Goal: Information Seeking & Learning: Check status

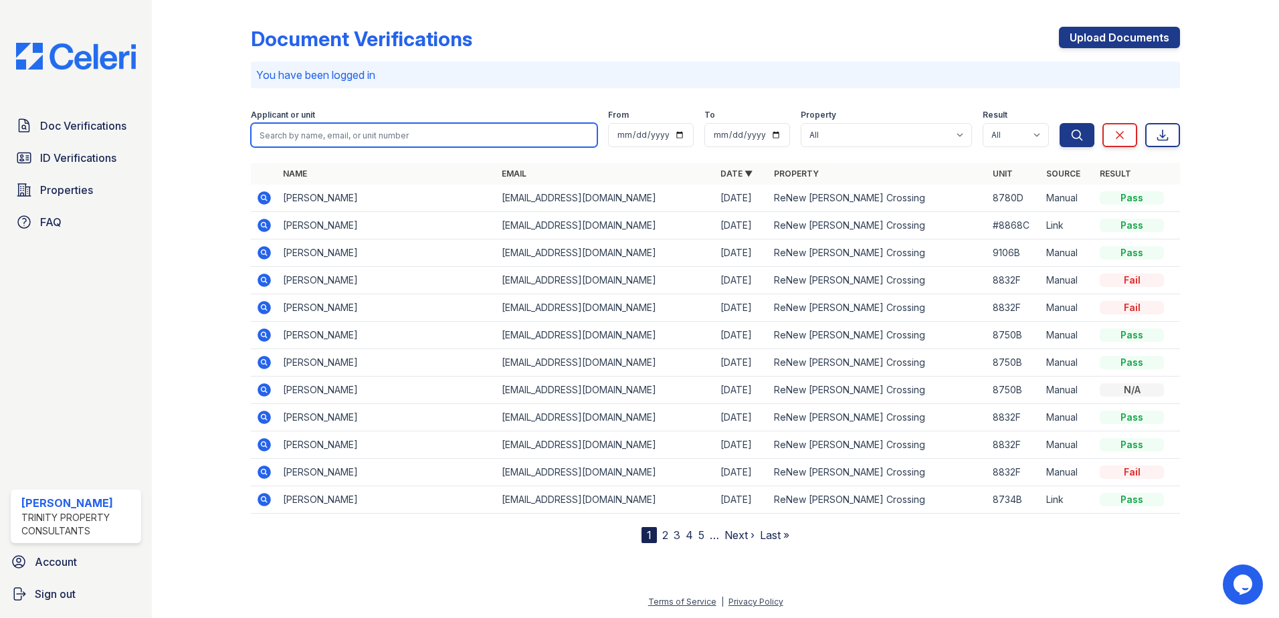
drag, startPoint x: 286, startPoint y: 142, endPoint x: 270, endPoint y: 11, distance: 132.1
click at [286, 142] on input "search" at bounding box center [424, 135] width 347 height 24
click at [450, 128] on input "search" at bounding box center [424, 135] width 347 height 24
type input "jones. charles"
click at [1060, 123] on button "Search" at bounding box center [1077, 135] width 35 height 24
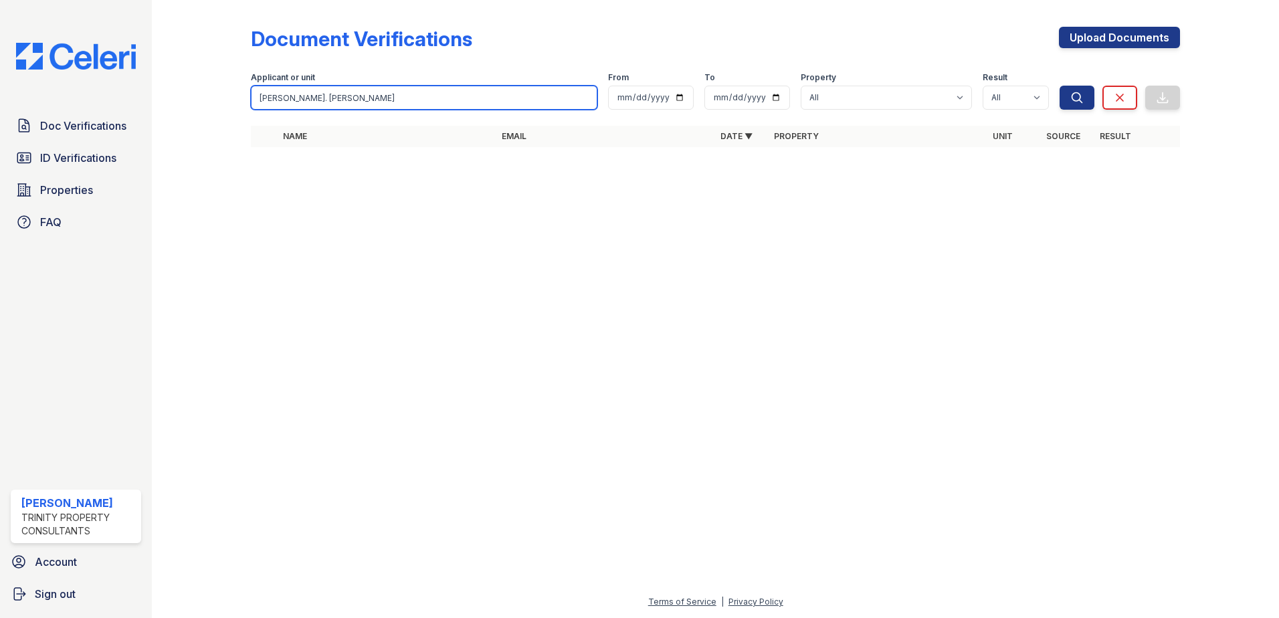
click at [280, 100] on input "jones. charles" at bounding box center [424, 98] width 347 height 24
type input "jones, charles"
click at [1060, 86] on button "Search" at bounding box center [1077, 98] width 35 height 24
drag, startPoint x: 355, startPoint y: 91, endPoint x: 170, endPoint y: 63, distance: 187.4
click at [170, 63] on div "Document Verifications Upload Documents Filter Applicant or unit jones, charles…" at bounding box center [715, 309] width 1127 height 618
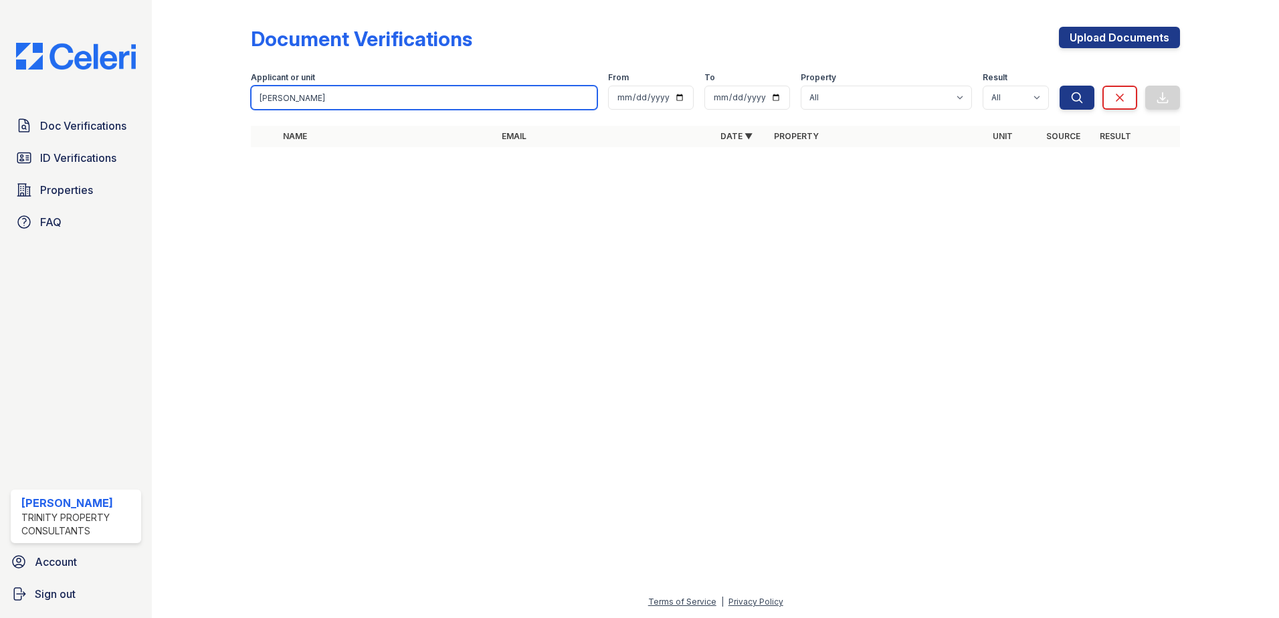
type input "h"
type input "jones"
click at [1060, 86] on button "Search" at bounding box center [1077, 98] width 35 height 24
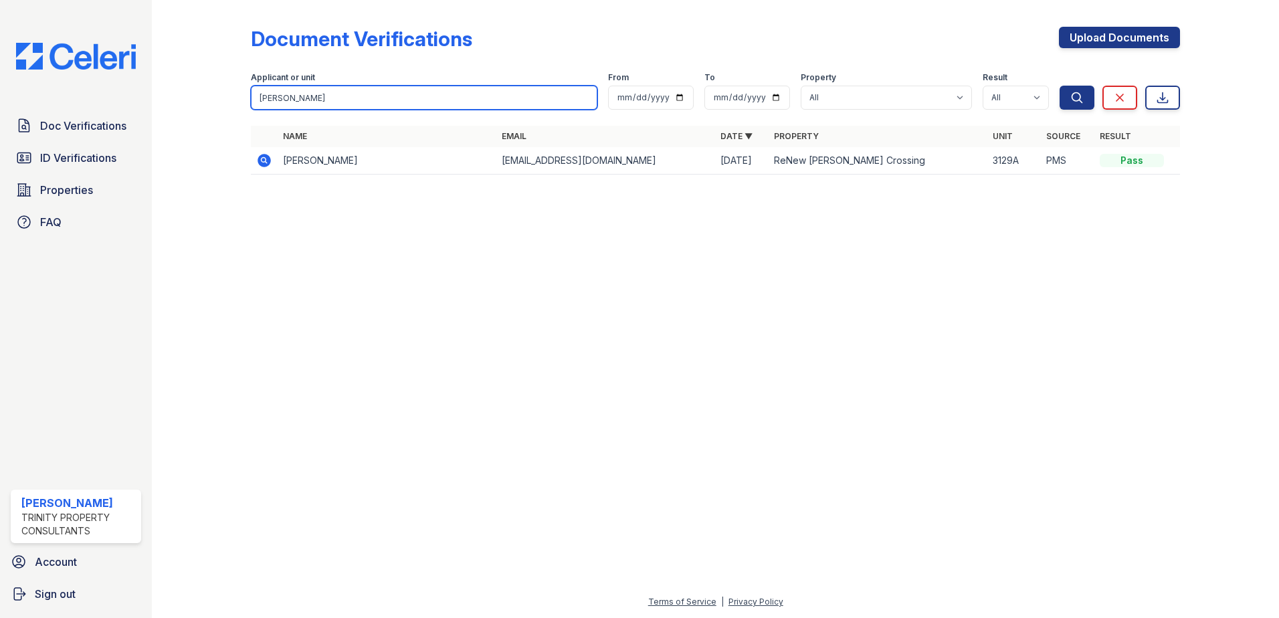
drag, startPoint x: 292, startPoint y: 105, endPoint x: 133, endPoint y: 85, distance: 160.5
click at [133, 85] on div "Doc Verifications ID Verifications Properties FAQ Veronica Dardon Trinity Prope…" at bounding box center [639, 309] width 1279 height 618
type input "harris, kelly"
click at [1060, 86] on button "Search" at bounding box center [1077, 98] width 35 height 24
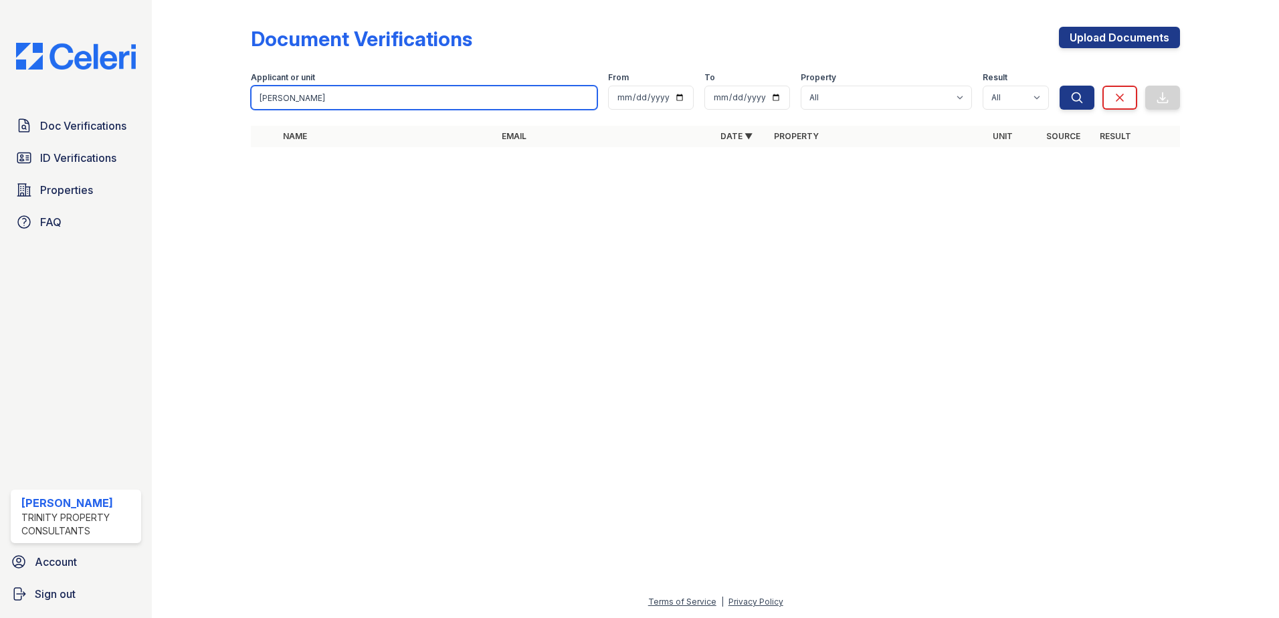
drag, startPoint x: 390, startPoint y: 92, endPoint x: 173, endPoint y: 69, distance: 218.6
click at [173, 69] on div "Document Verifications Upload Documents Filter Applicant or unit harris, kelly …" at bounding box center [715, 309] width 1127 height 618
type input "harris"
click at [1060, 86] on button "Search" at bounding box center [1077, 98] width 35 height 24
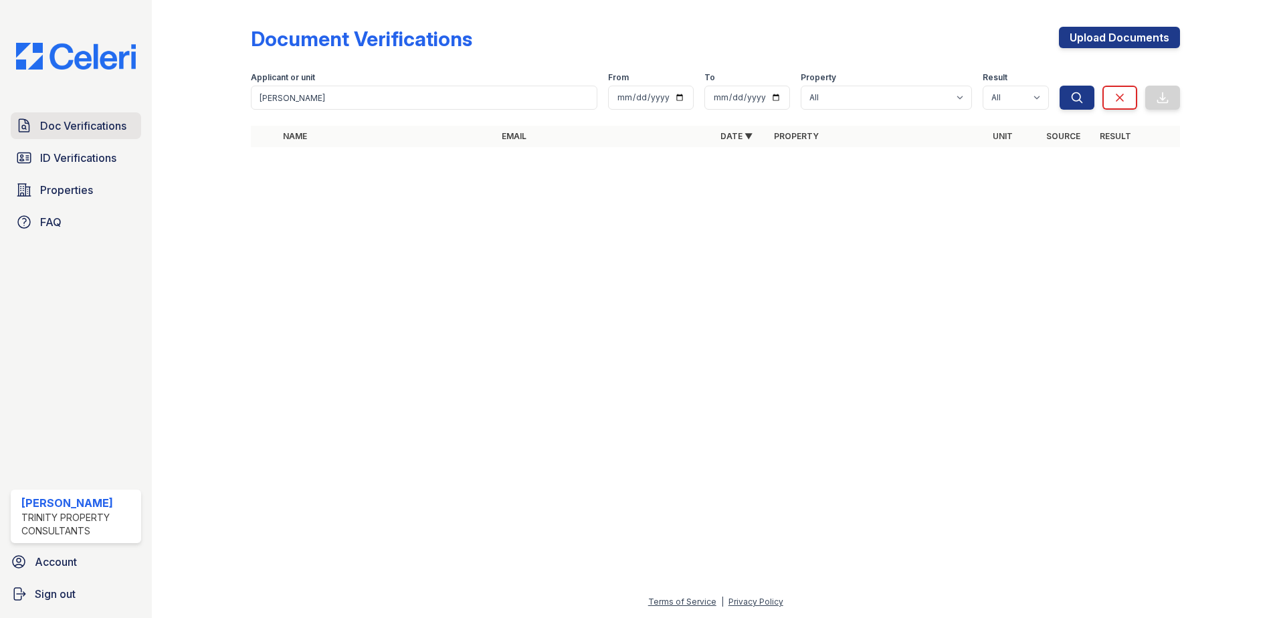
click at [100, 117] on link "Doc Verifications" at bounding box center [76, 125] width 130 height 27
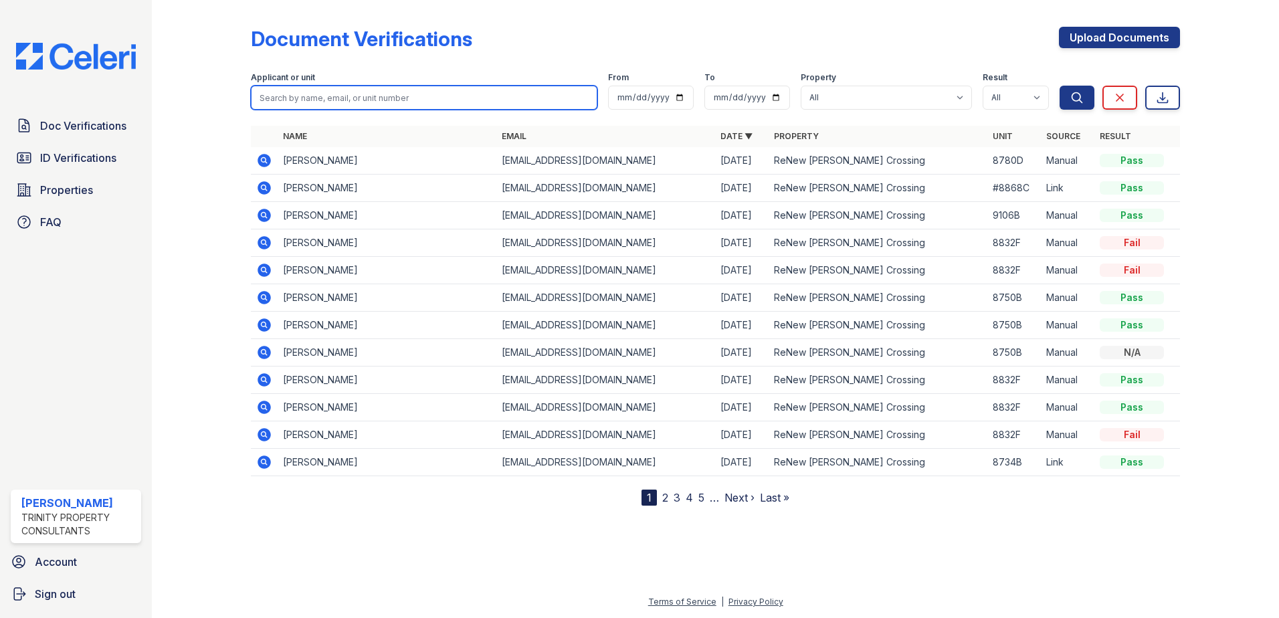
click at [332, 92] on input "search" at bounding box center [424, 98] width 347 height 24
type input "harris"
click at [1060, 86] on button "Search" at bounding box center [1077, 98] width 35 height 24
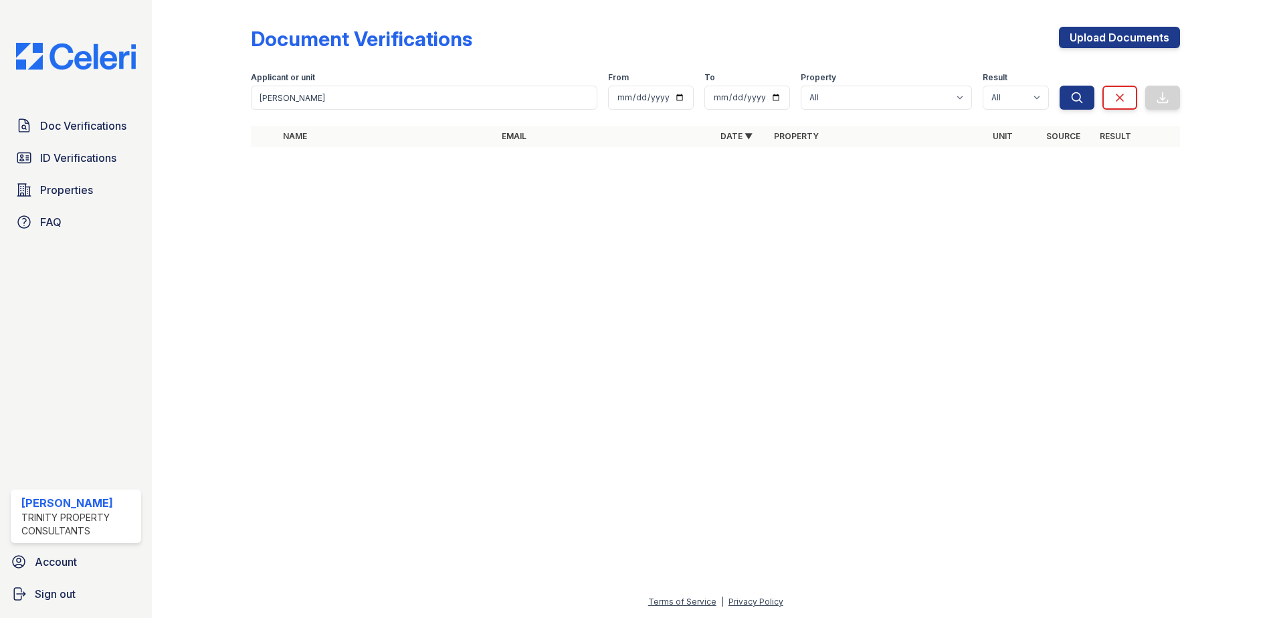
click at [181, 65] on div at bounding box center [212, 82] width 78 height 155
drag, startPoint x: 342, startPoint y: 104, endPoint x: 239, endPoint y: 103, distance: 103.0
click at [239, 103] on div "Document Verifications Upload Documents Filter Applicant or unit harris From To…" at bounding box center [715, 91] width 1084 height 182
